Goal: Transaction & Acquisition: Purchase product/service

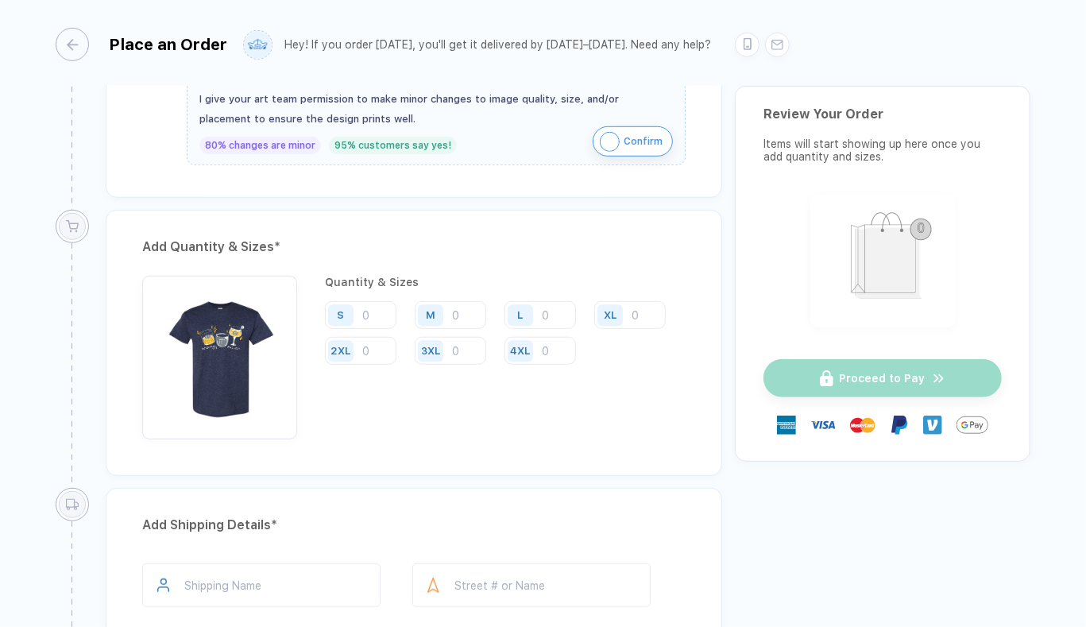
scroll to position [650, 0]
click at [367, 304] on input "number" at bounding box center [360, 314] width 71 height 28
type input "4"
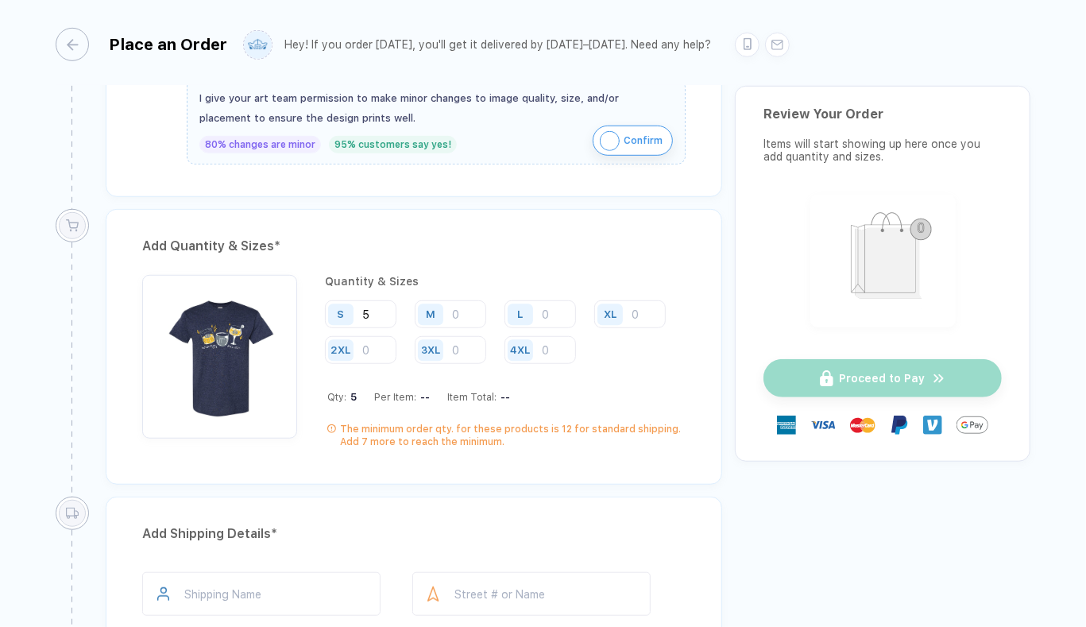
type input "5"
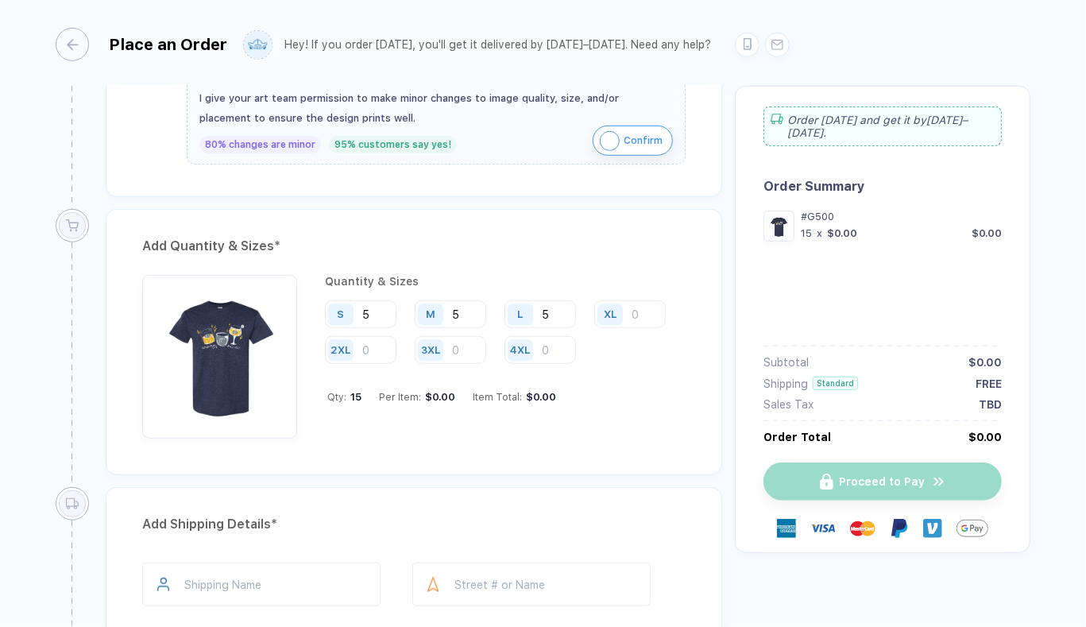
type input "5"
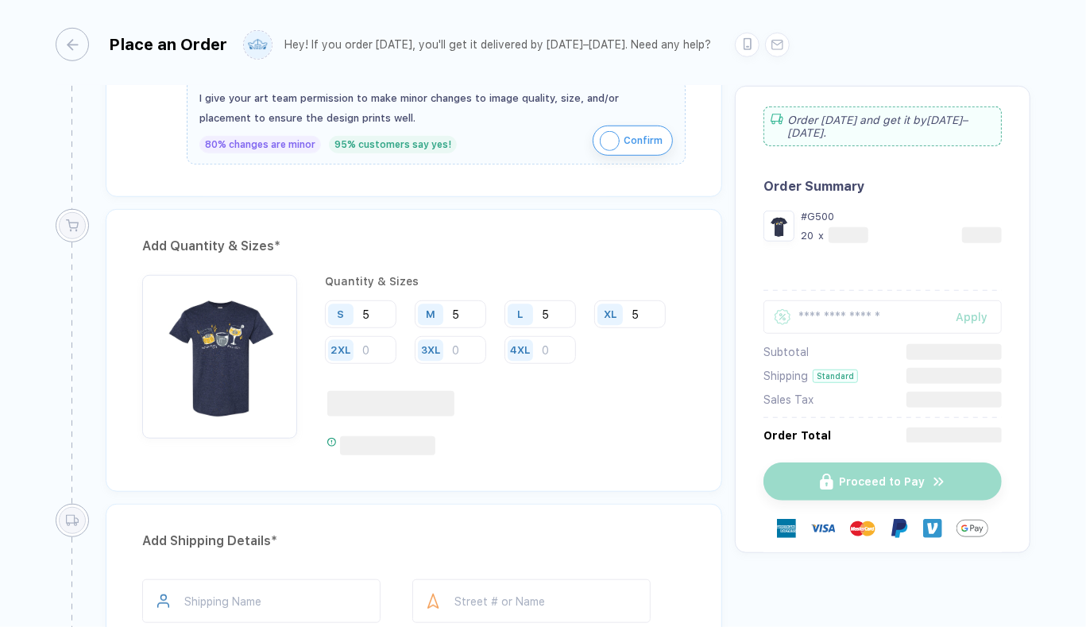
type input "5"
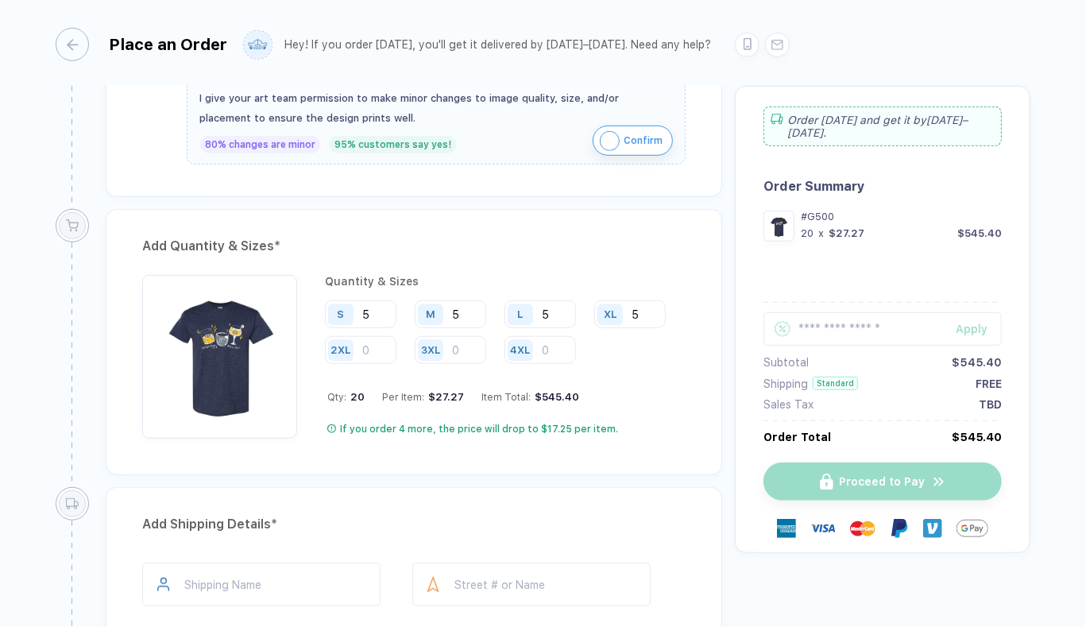
drag, startPoint x: 459, startPoint y: 303, endPoint x: 450, endPoint y: 303, distance: 9.5
click at [450, 303] on div "M 5" at bounding box center [450, 314] width 71 height 28
click at [484, 249] on div "Add Quantity & Sizes *" at bounding box center [413, 245] width 543 height 25
drag, startPoint x: 456, startPoint y: 309, endPoint x: 469, endPoint y: 309, distance: 12.7
click at [469, 309] on input "10" at bounding box center [450, 314] width 71 height 28
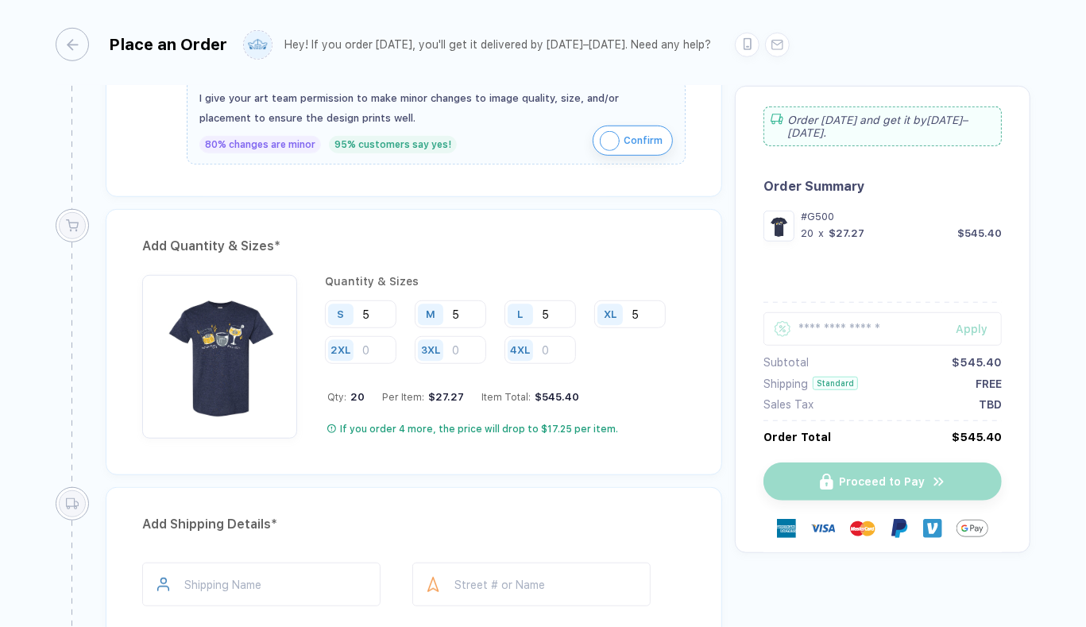
click at [479, 233] on div "Add Quantity & Sizes *" at bounding box center [413, 245] width 543 height 25
drag, startPoint x: 468, startPoint y: 304, endPoint x: 438, endPoint y: 303, distance: 29.4
click at [438, 303] on div "M 5" at bounding box center [450, 314] width 71 height 28
type input "10"
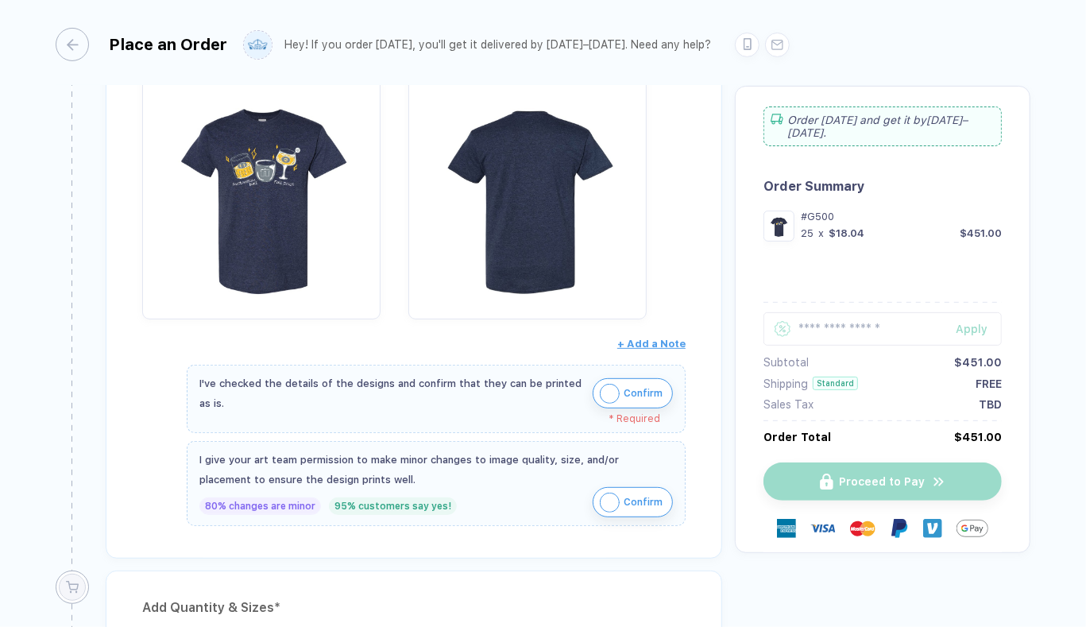
scroll to position [0, 0]
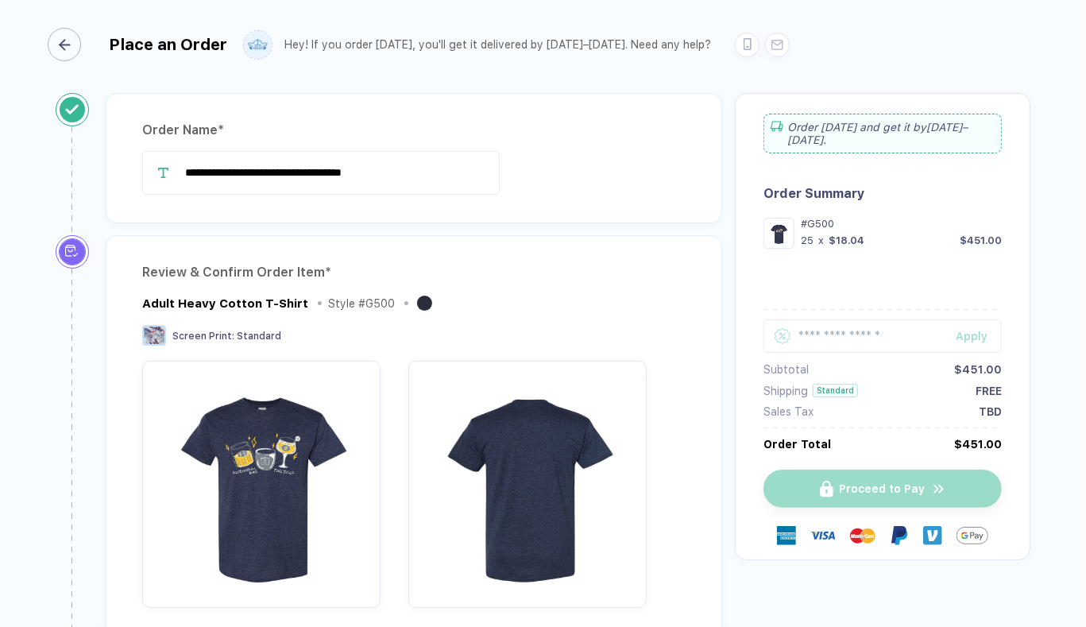
click at [74, 36] on div "button" at bounding box center [64, 44] width 33 height 33
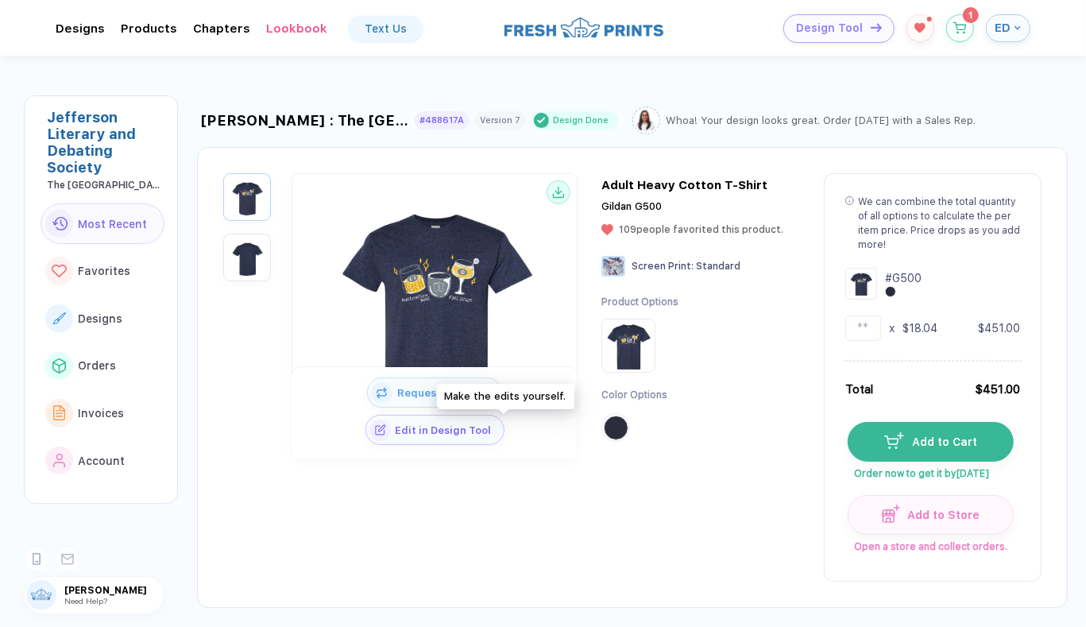
click at [504, 443] on button "Edit in Design Tool" at bounding box center [434, 430] width 139 height 30
